Goal: Find specific page/section: Find specific page/section

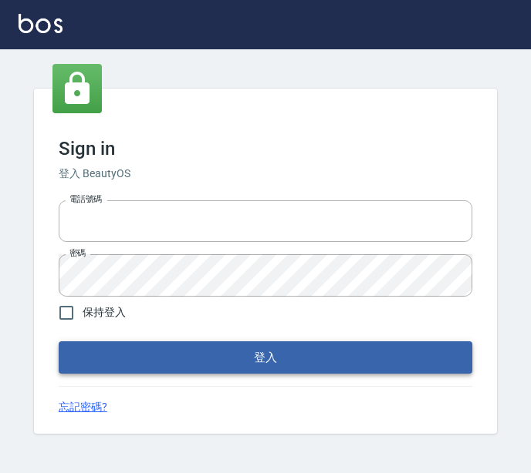
type input "0422211177"
click at [179, 354] on button "登入" at bounding box center [265, 358] width 413 height 32
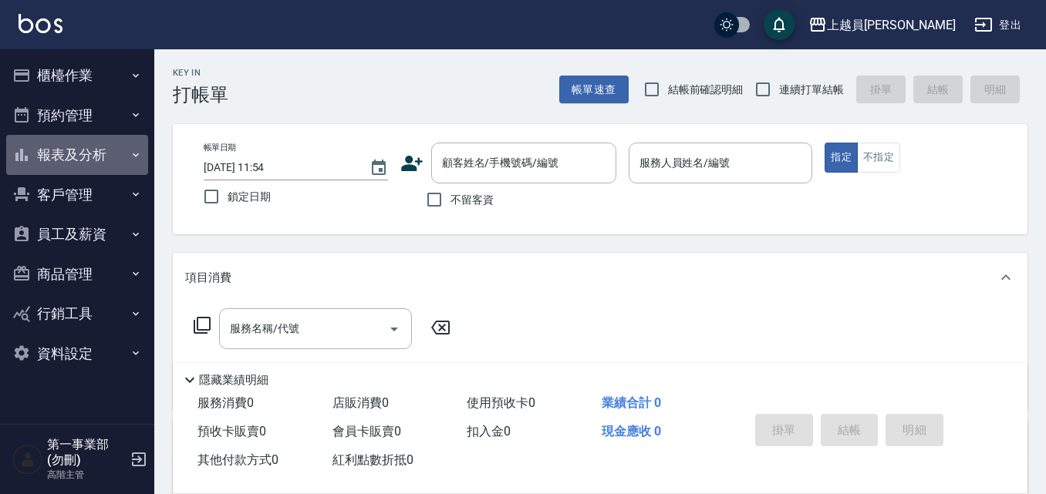
click at [106, 137] on button "報表及分析" at bounding box center [77, 155] width 142 height 40
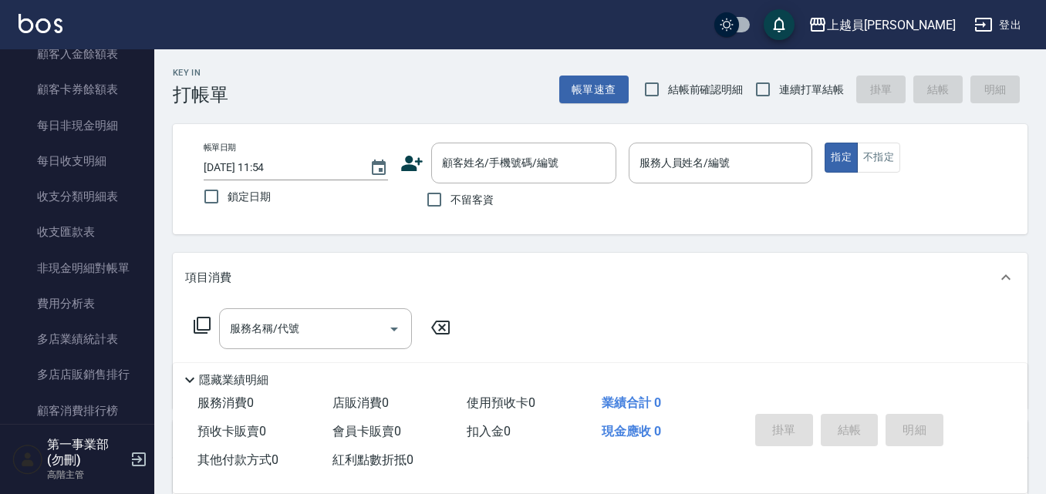
scroll to position [1234, 0]
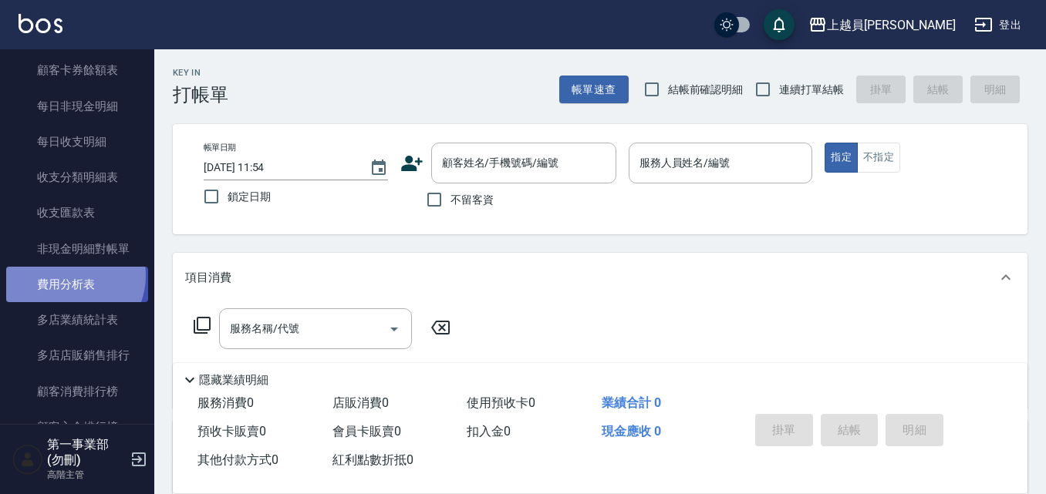
click at [70, 276] on link "費用分析表" at bounding box center [77, 284] width 142 height 35
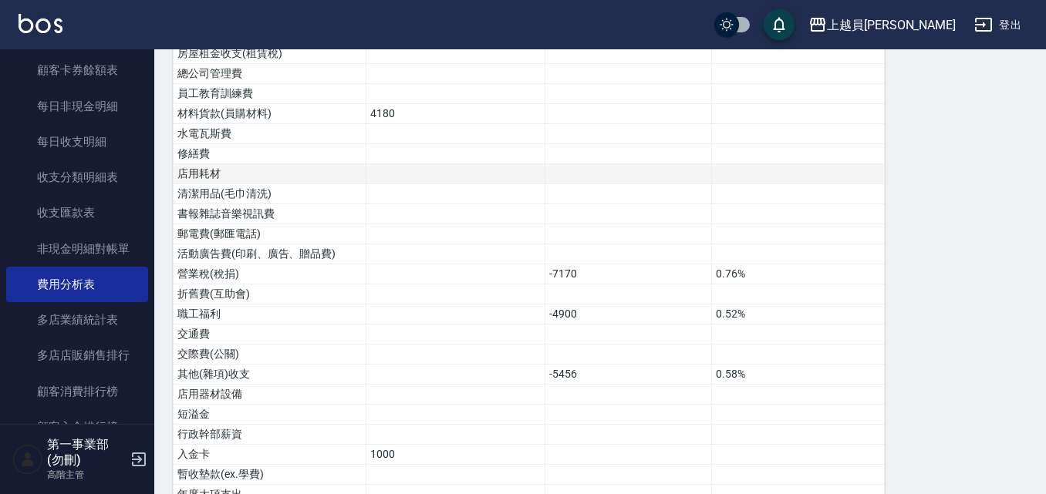
scroll to position [714, 0]
